Goal: Task Accomplishment & Management: Complete application form

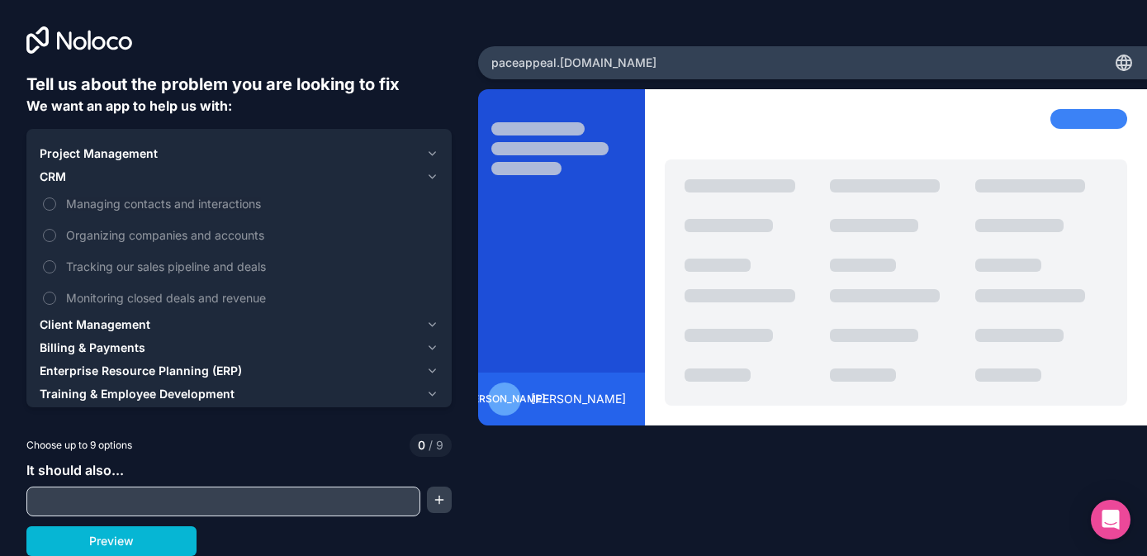
click at [74, 321] on span "Client Management" at bounding box center [95, 324] width 111 height 17
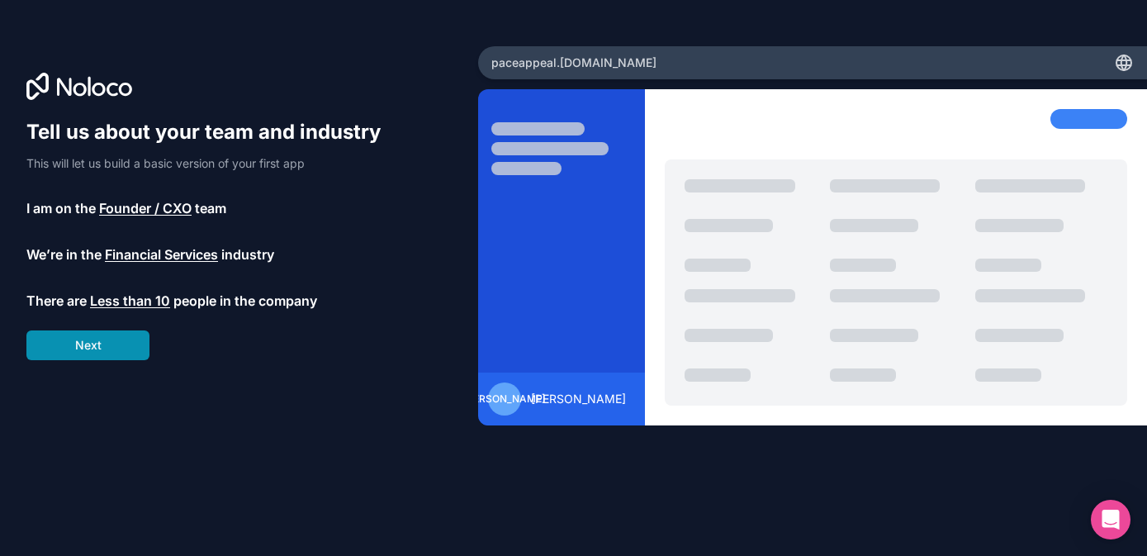
click at [110, 345] on button "Next" at bounding box center [87, 345] width 123 height 30
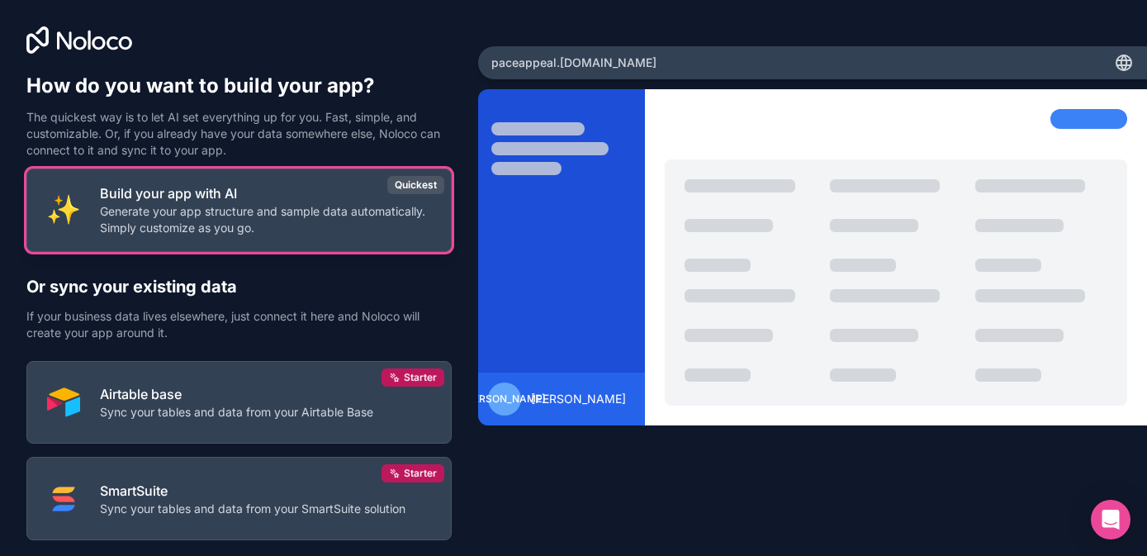
click at [203, 205] on p "Generate your app structure and sample data automatically. Simply customize as …" at bounding box center [265, 219] width 331 height 33
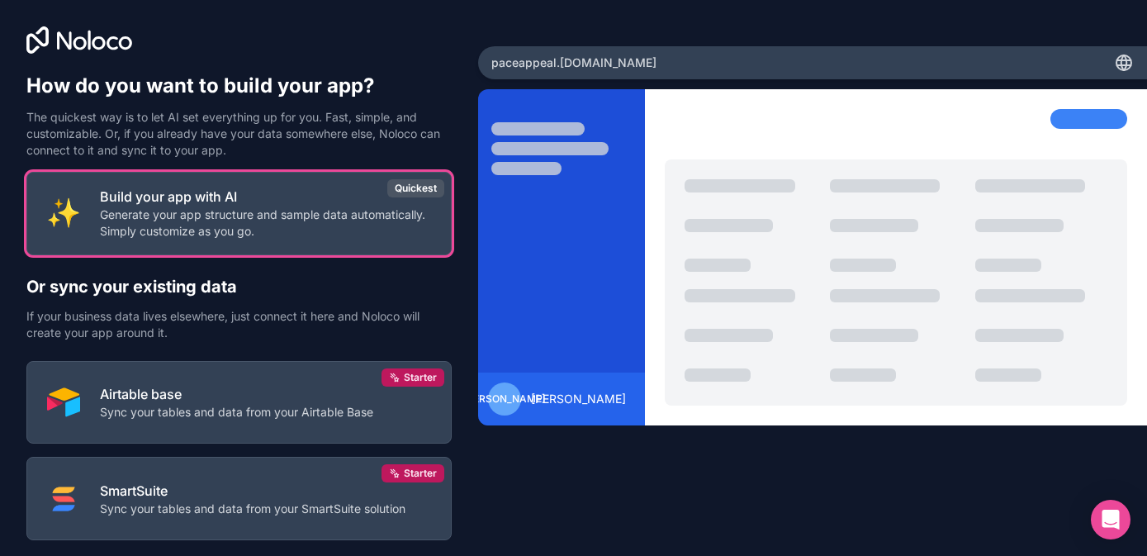
scroll to position [97, 0]
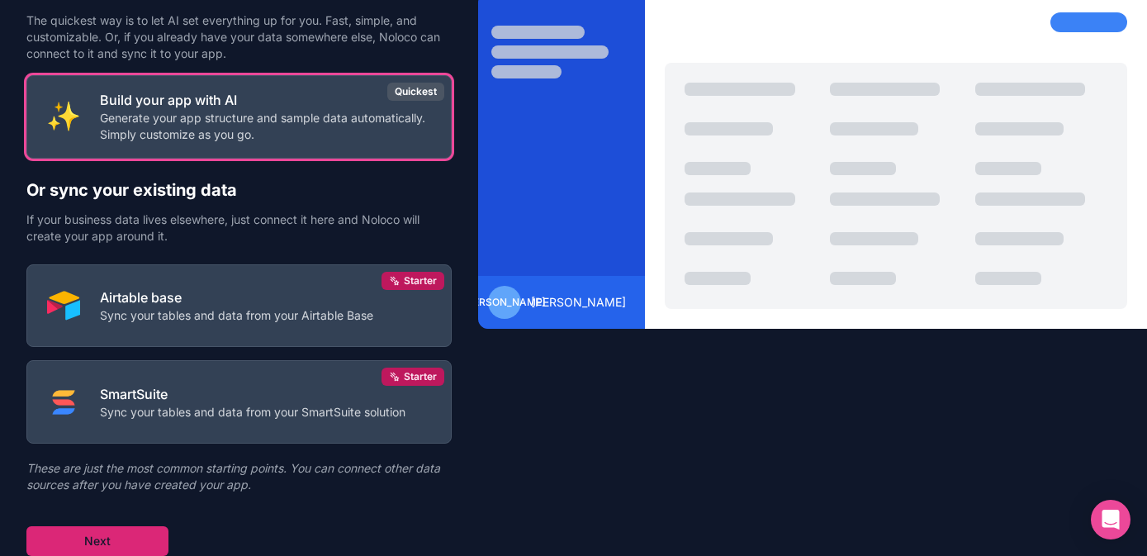
click at [100, 535] on button "Next" at bounding box center [97, 541] width 142 height 30
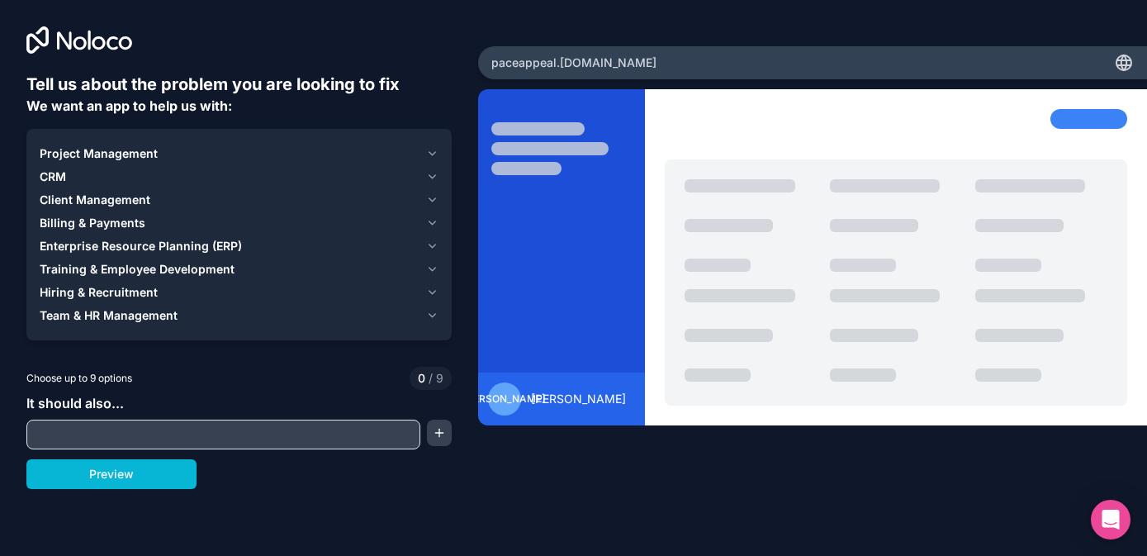
click at [141, 194] on span "Client Management" at bounding box center [95, 200] width 111 height 17
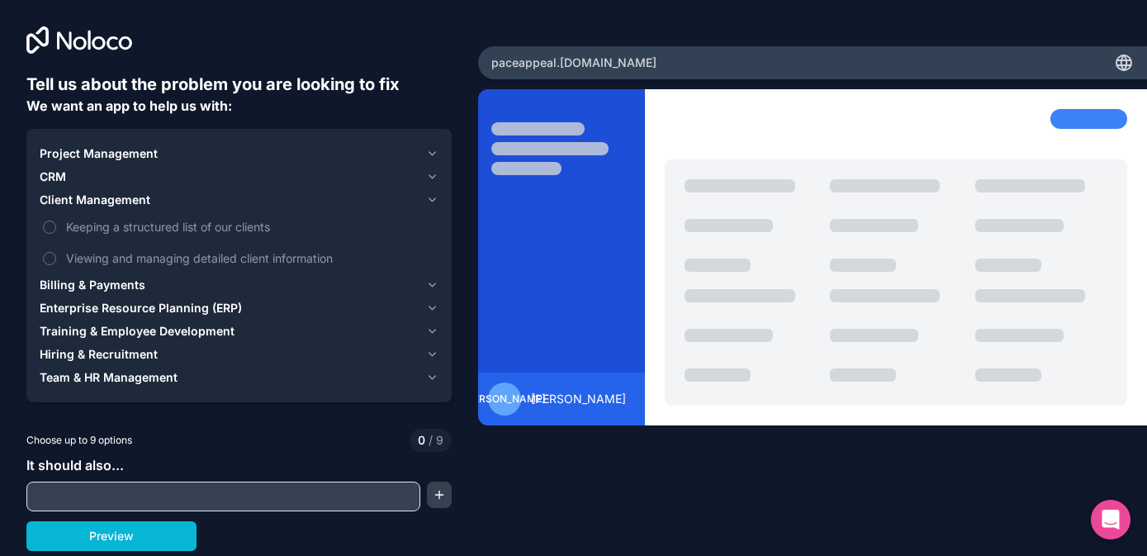
click at [97, 171] on div "CRM" at bounding box center [230, 177] width 380 height 17
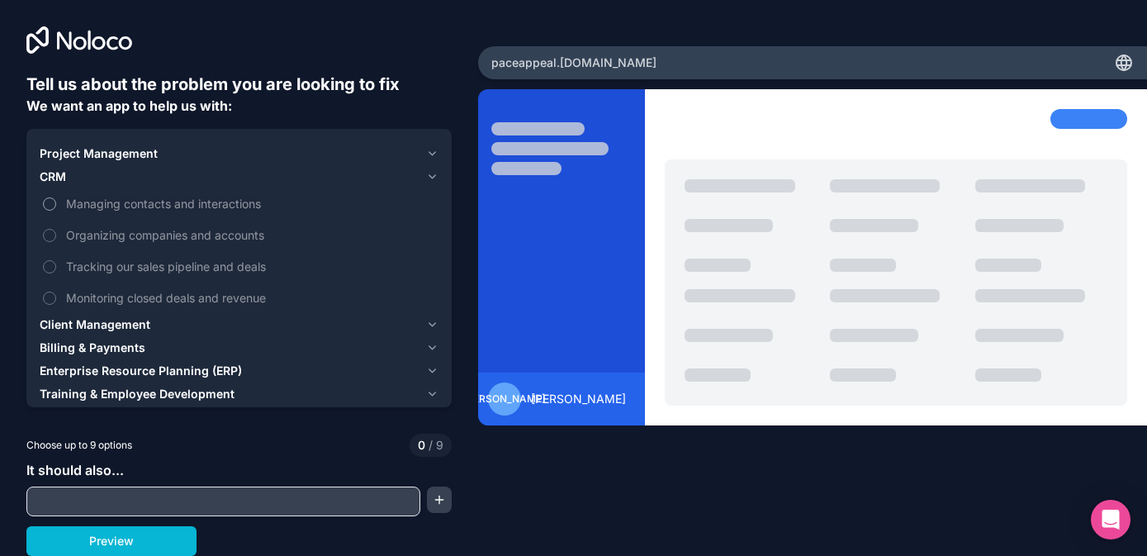
click at [55, 198] on label "Managing contacts and interactions" at bounding box center [239, 203] width 399 height 31
click at [55, 198] on button "Managing contacts and interactions" at bounding box center [49, 203] width 13 height 13
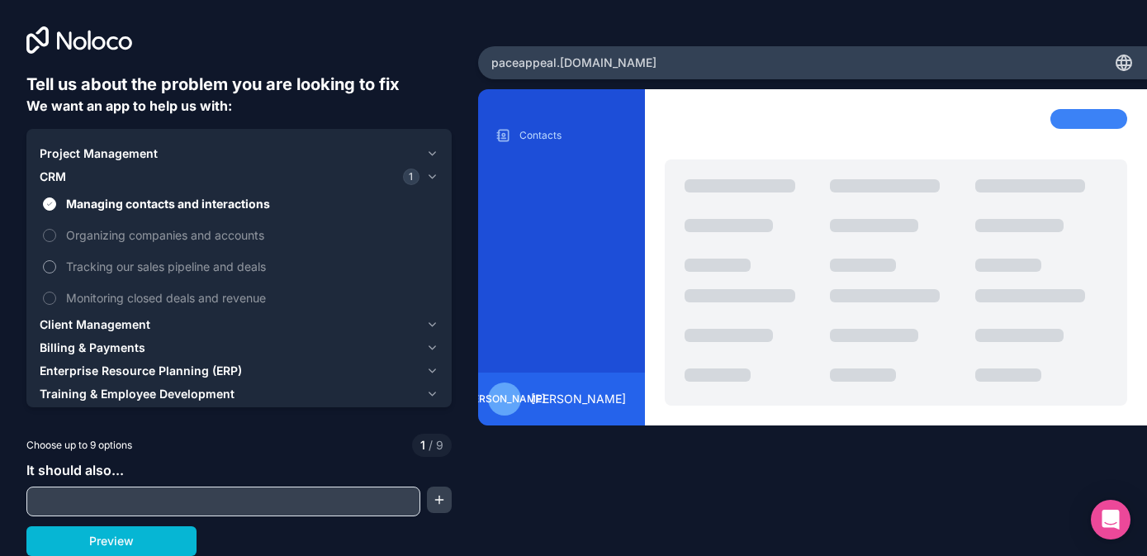
click at [180, 271] on span "Tracking our sales pipeline and deals" at bounding box center [250, 266] width 369 height 17
click at [56, 271] on button "Tracking our sales pipeline and deals" at bounding box center [49, 266] width 13 height 13
click at [178, 292] on span "Monitoring closed deals and revenue" at bounding box center [250, 297] width 369 height 17
click at [56, 292] on button "Monitoring closed deals and revenue" at bounding box center [49, 298] width 13 height 13
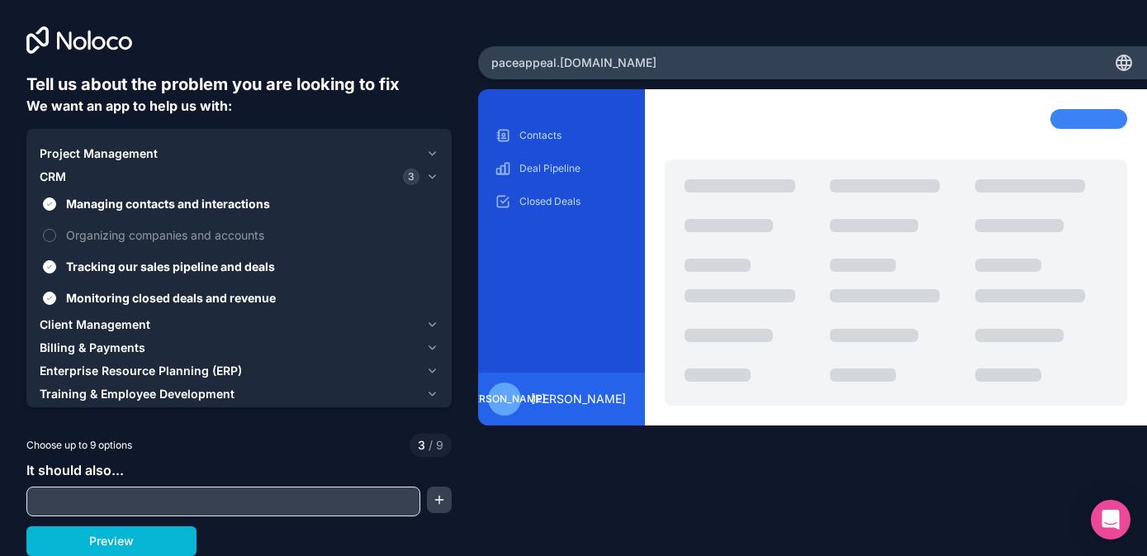
click at [210, 496] on input "text" at bounding box center [224, 501] width 386 height 23
type input "Create a customer sign up, login, and portal view."
click at [161, 529] on button "Preview" at bounding box center [111, 541] width 170 height 30
